Goal: Navigation & Orientation: Find specific page/section

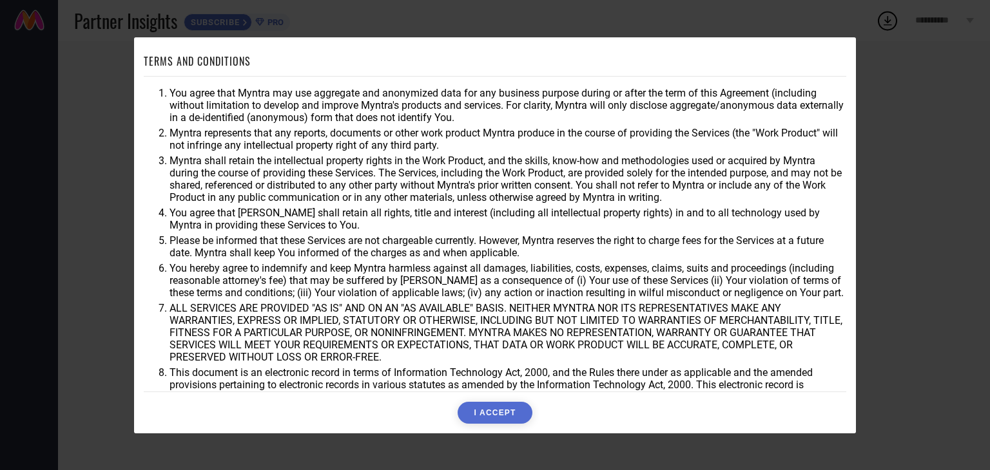
scroll to position [37, 0]
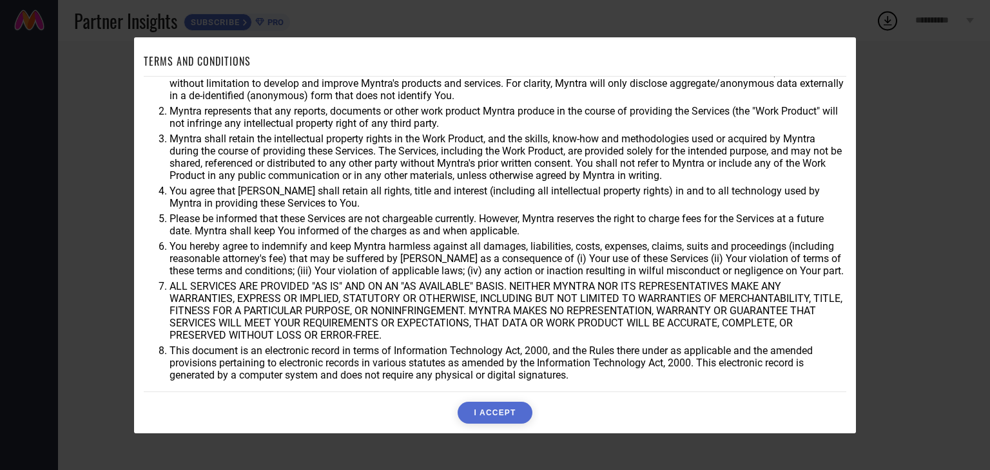
drag, startPoint x: 847, startPoint y: 240, endPoint x: 843, endPoint y: 177, distance: 63.9
click at [843, 177] on div "TERMS AND CONDITIONS You agree that Myntra may use aggregate and anonymized dat…" at bounding box center [495, 235] width 722 height 396
